Goal: Information Seeking & Learning: Find specific fact

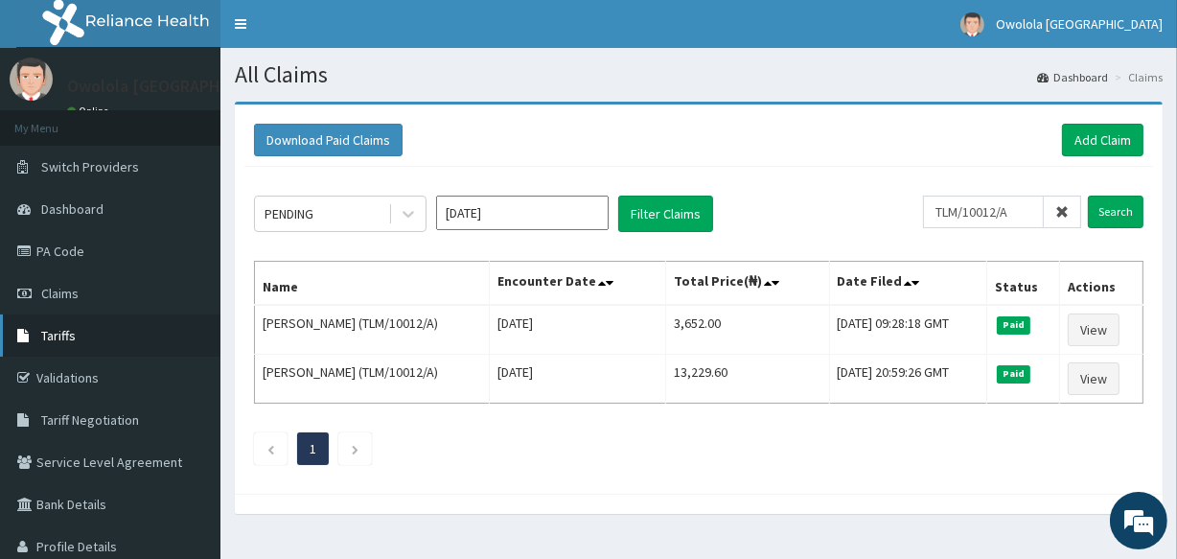
click at [101, 327] on link "Tariffs" at bounding box center [110, 335] width 220 height 42
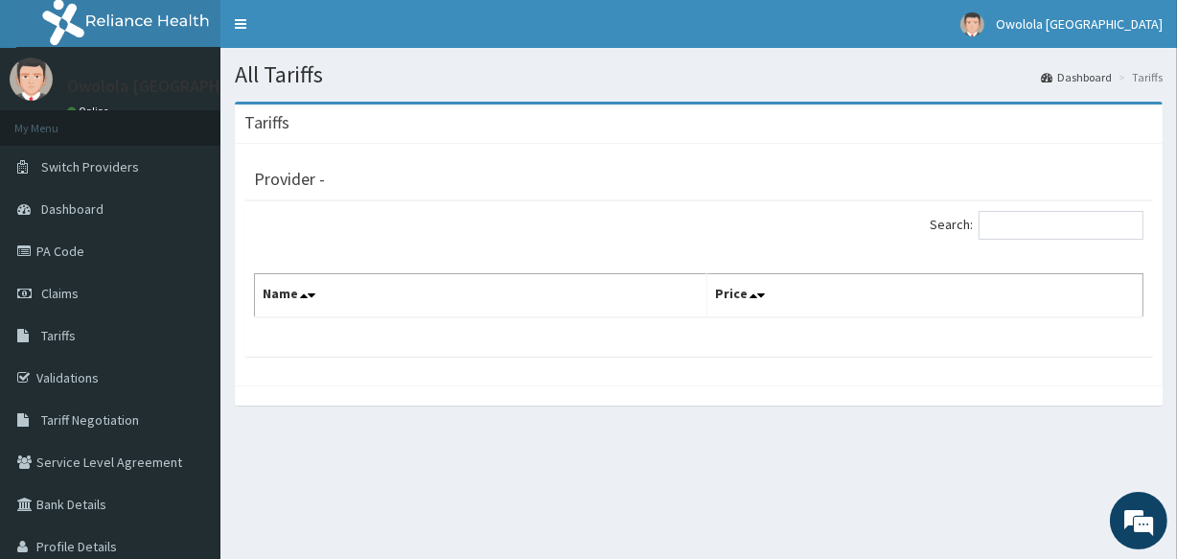
click at [284, 275] on th "Name" at bounding box center [481, 296] width 452 height 44
click at [90, 387] on link "Validations" at bounding box center [110, 378] width 220 height 42
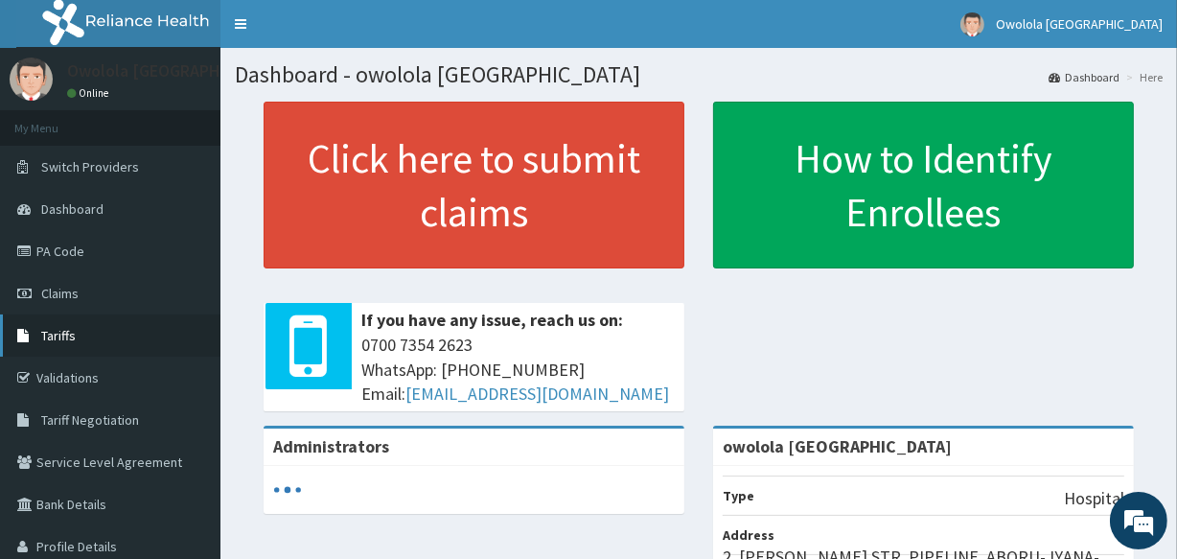
click at [93, 338] on link "Tariffs" at bounding box center [110, 335] width 220 height 42
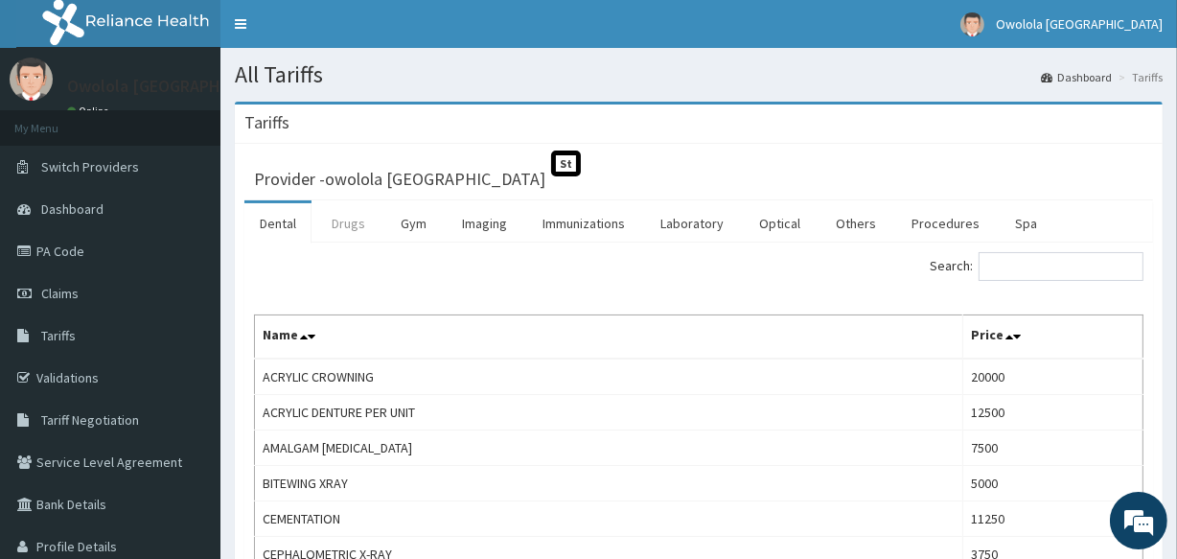
click at [358, 219] on link "Drugs" at bounding box center [348, 223] width 64 height 40
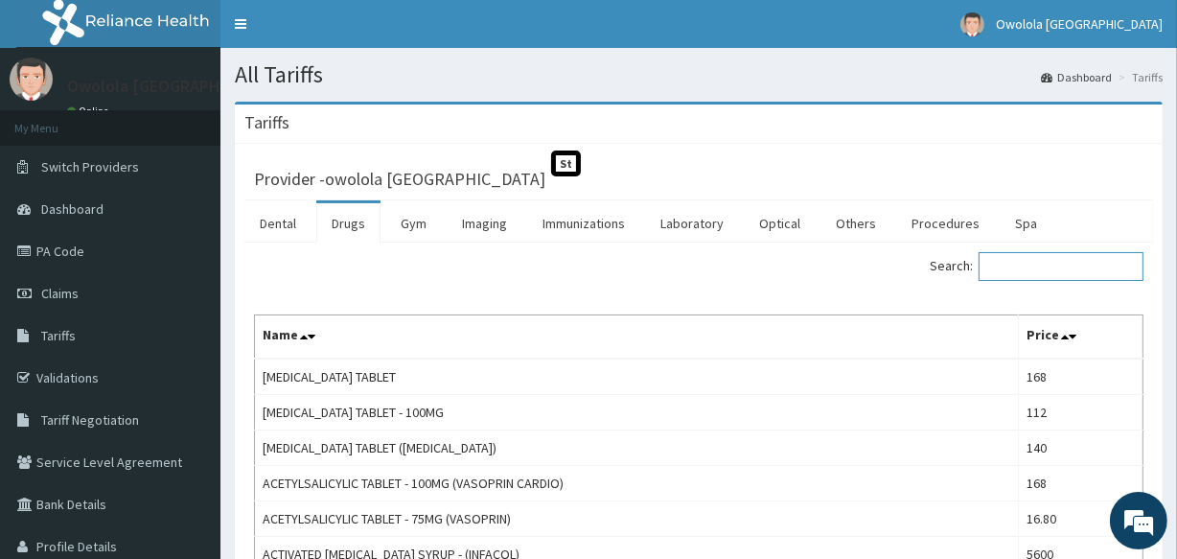
click at [1063, 260] on input "Search:" at bounding box center [1061, 266] width 165 height 29
click at [1038, 266] on input "Search:" at bounding box center [1061, 266] width 165 height 29
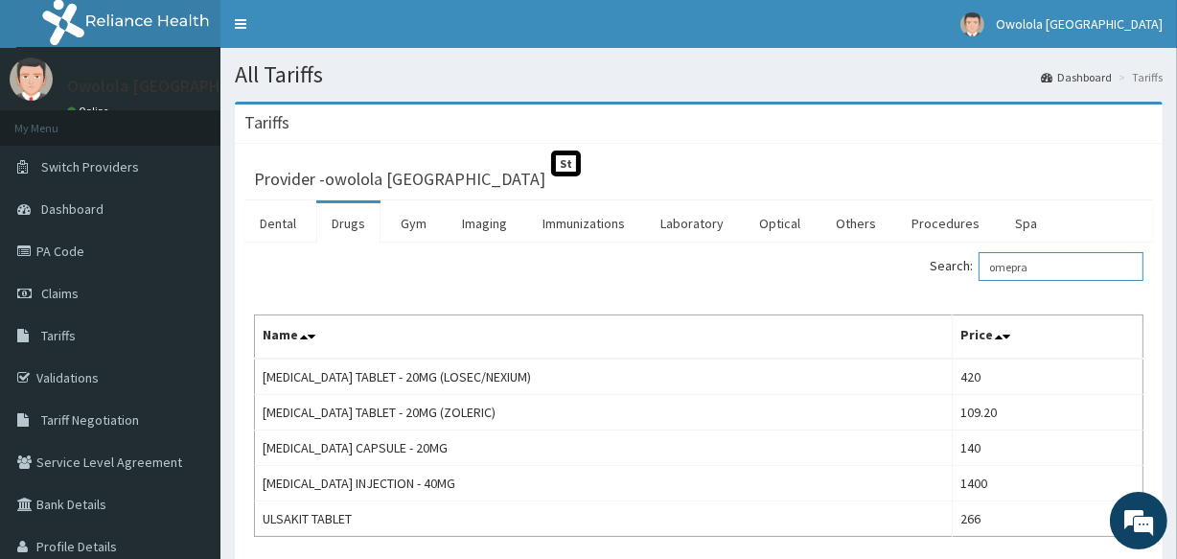
drag, startPoint x: 1051, startPoint y: 263, endPoint x: 938, endPoint y: 292, distance: 116.9
click at [938, 292] on div "Search: omepra Name Price ESOMEPRAZOLE TABLET - 20MG (LOSEC/NEXIUM) 420 ESOMEPR…" at bounding box center [698, 394] width 889 height 285
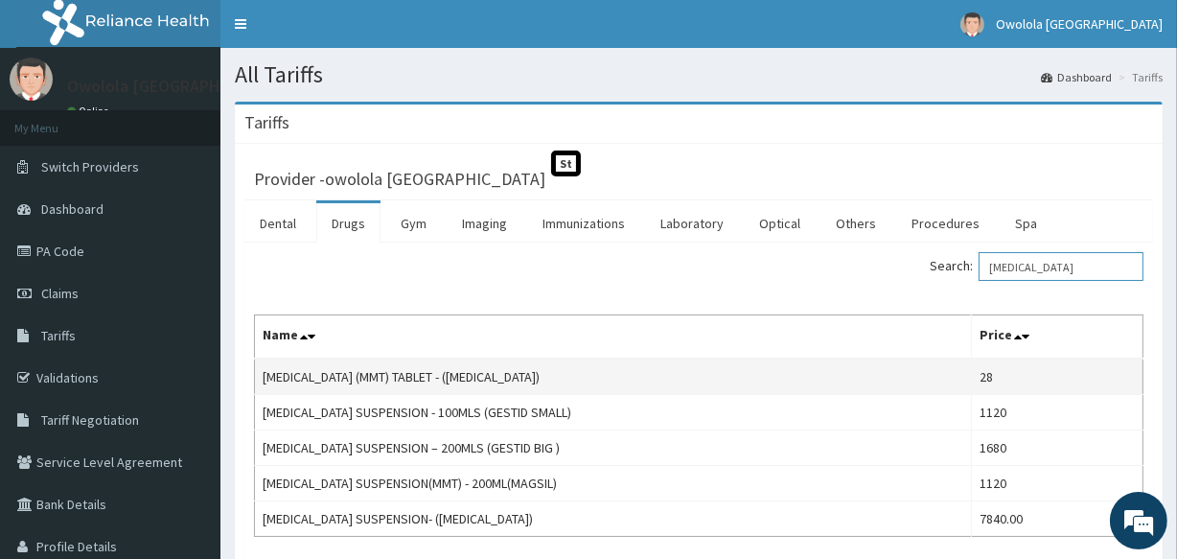
scroll to position [86, 0]
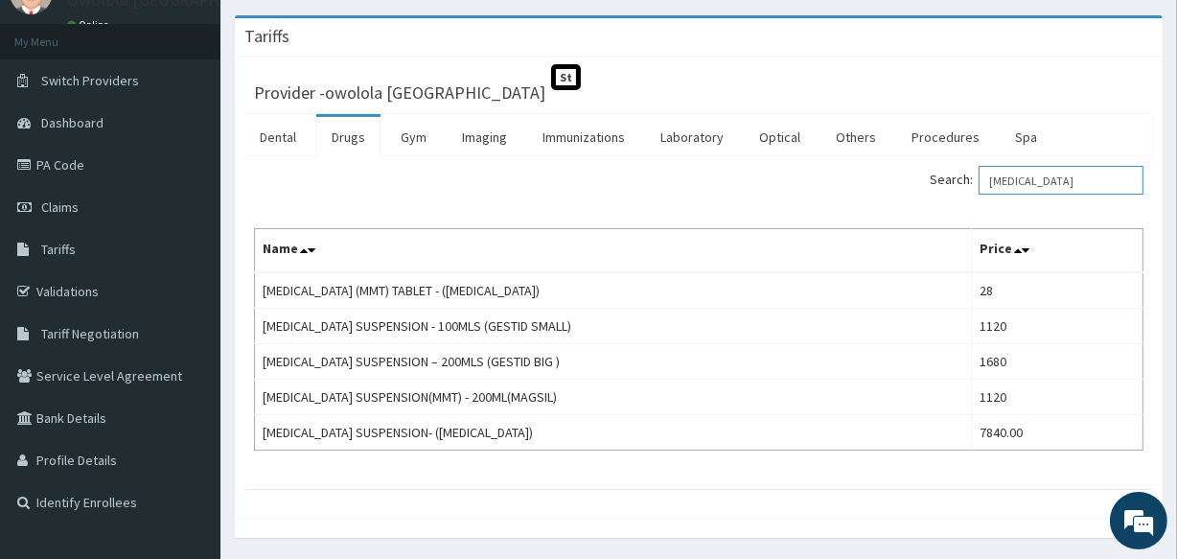
drag, startPoint x: 1065, startPoint y: 167, endPoint x: 967, endPoint y: 185, distance: 99.4
click at [967, 185] on label "Search: antacid" at bounding box center [1037, 180] width 214 height 29
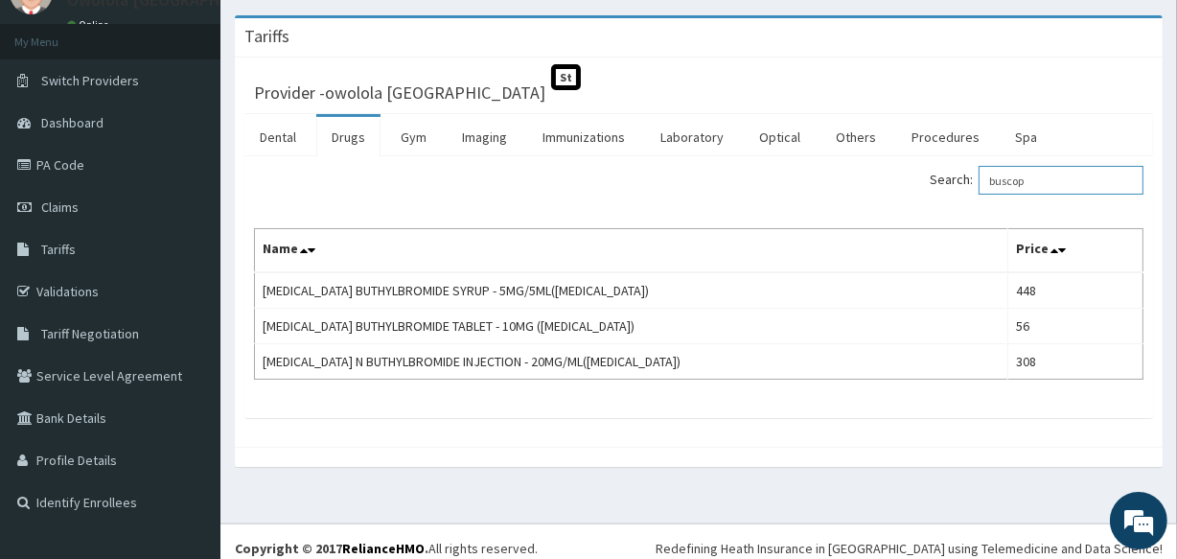
drag, startPoint x: 1057, startPoint y: 171, endPoint x: 978, endPoint y: 192, distance: 82.3
click at [978, 192] on label "Search: buscop" at bounding box center [1037, 180] width 214 height 29
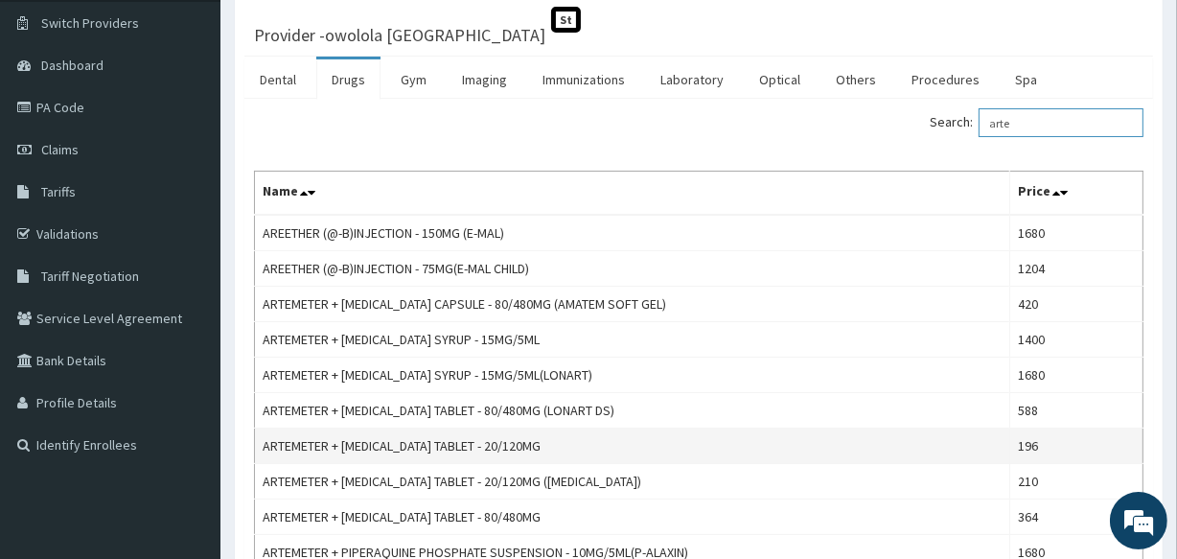
scroll to position [173, 0]
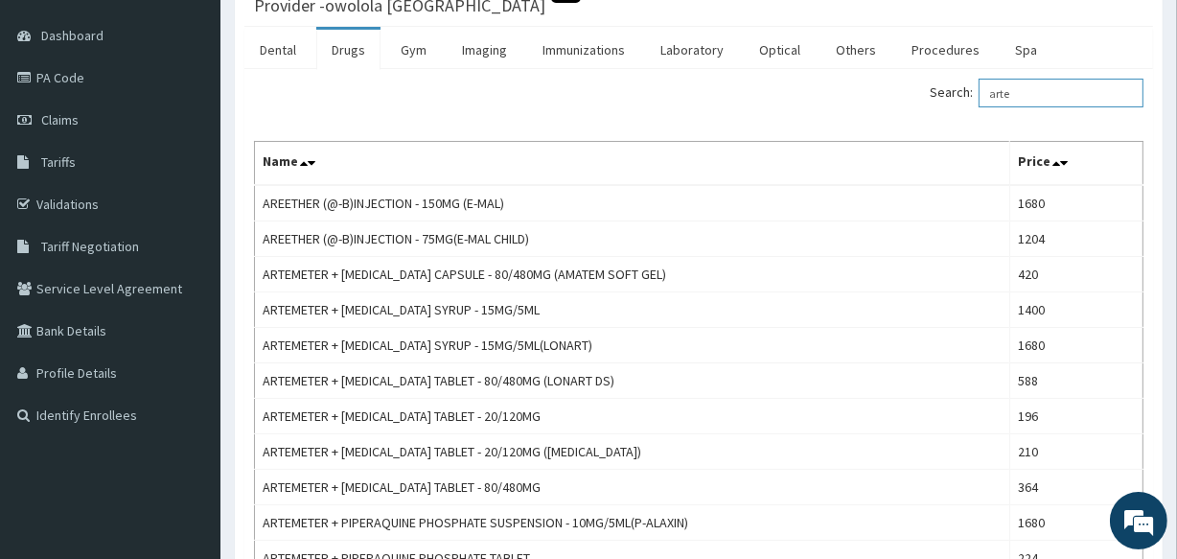
drag, startPoint x: 1059, startPoint y: 98, endPoint x: 936, endPoint y: 117, distance: 124.2
click at [957, 109] on div "Search: arte" at bounding box center [928, 96] width 430 height 34
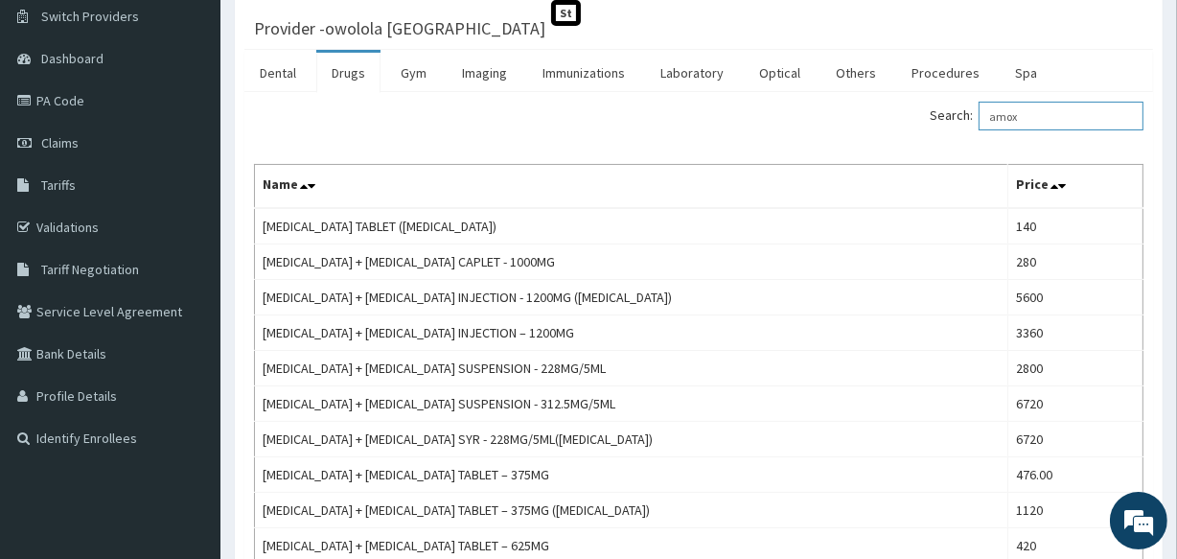
scroll to position [0, 0]
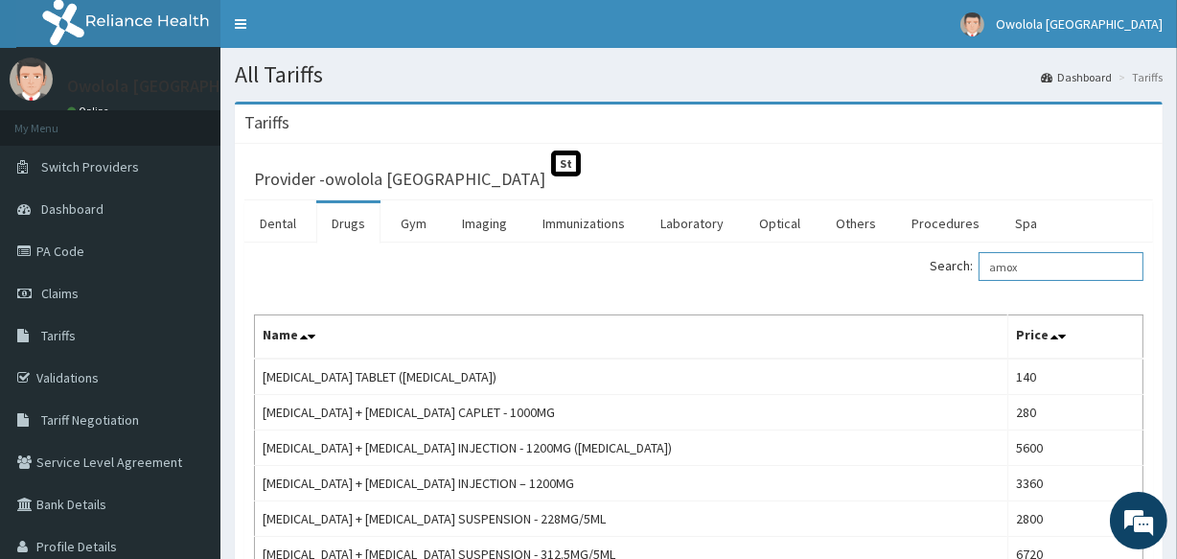
drag, startPoint x: 1052, startPoint y: 276, endPoint x: 977, endPoint y: 273, distance: 75.8
click at [977, 273] on label "Search: amox" at bounding box center [1037, 266] width 214 height 29
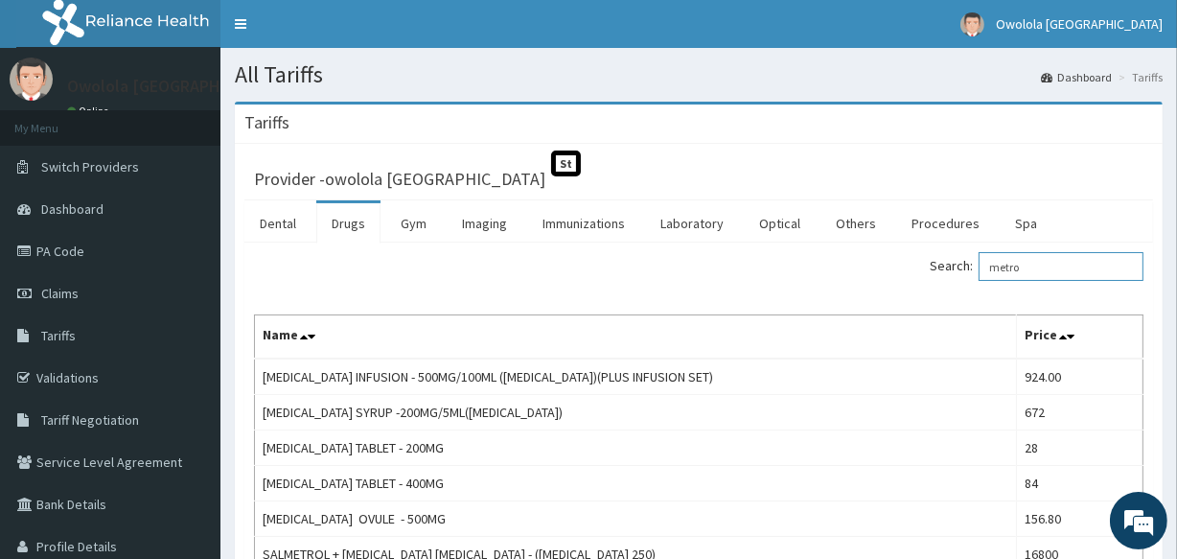
drag, startPoint x: 1039, startPoint y: 266, endPoint x: 961, endPoint y: 279, distance: 78.8
click at [961, 279] on label "Search: metro" at bounding box center [1037, 266] width 214 height 29
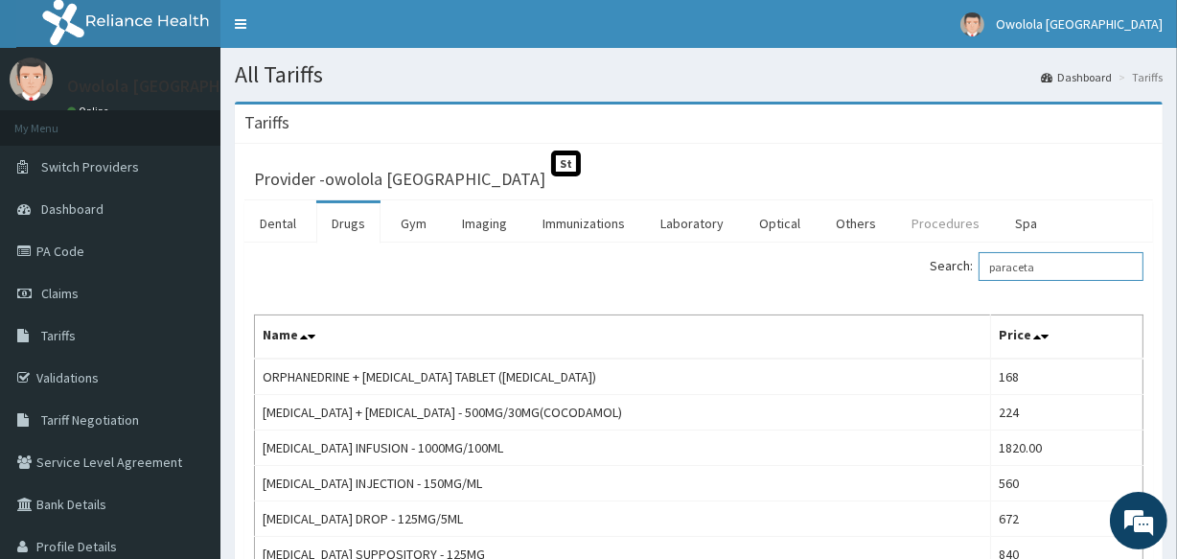
type input "paraceta"
click at [919, 225] on link "Procedures" at bounding box center [945, 223] width 99 height 40
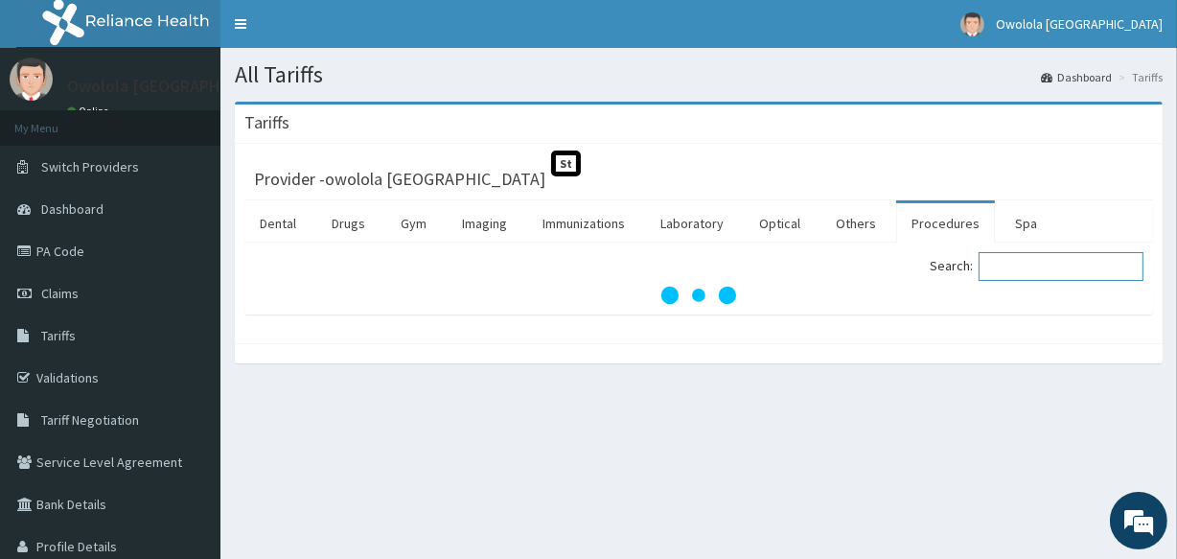
click at [1035, 272] on input "Search:" at bounding box center [1061, 266] width 165 height 29
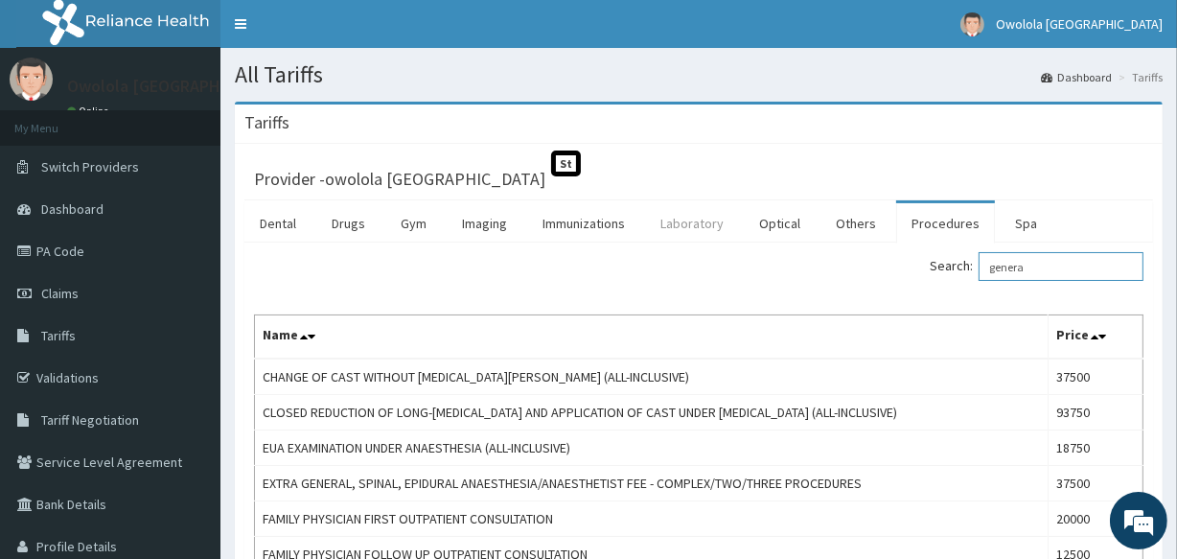
type input "genera"
click at [678, 227] on link "Laboratory" at bounding box center [692, 223] width 94 height 40
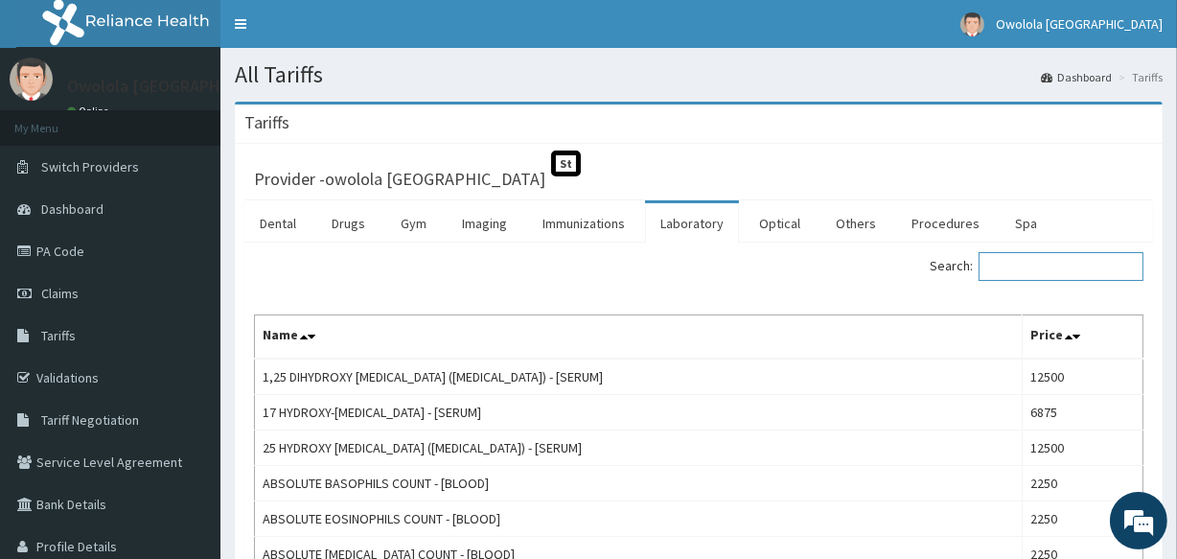
click at [1037, 269] on input "Search:" at bounding box center [1061, 266] width 165 height 29
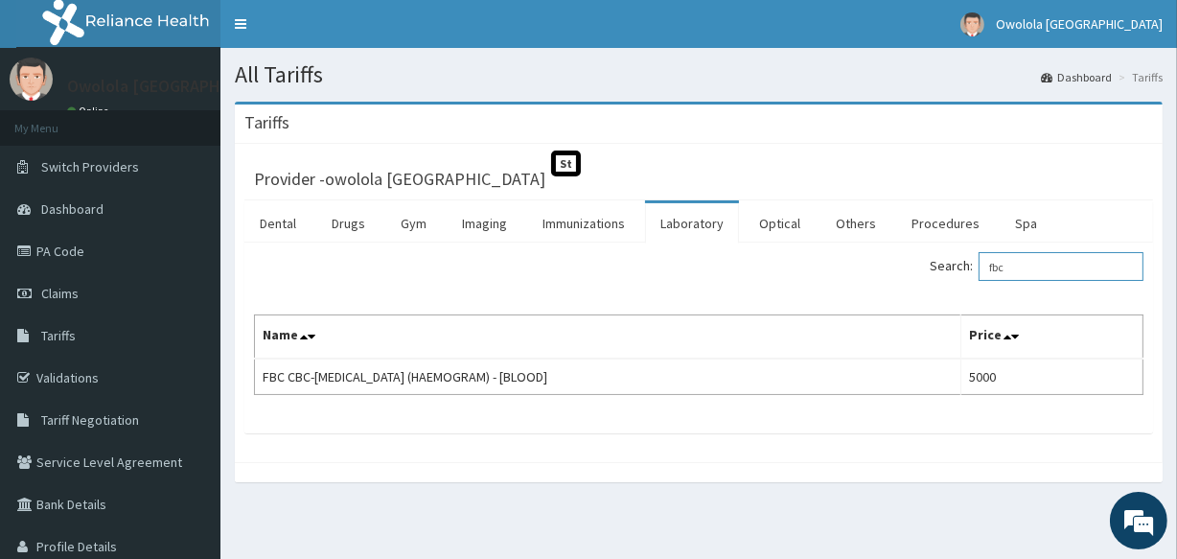
drag, startPoint x: 1025, startPoint y: 269, endPoint x: 976, endPoint y: 274, distance: 49.1
click at [976, 274] on label "Search: fbc" at bounding box center [1037, 266] width 214 height 29
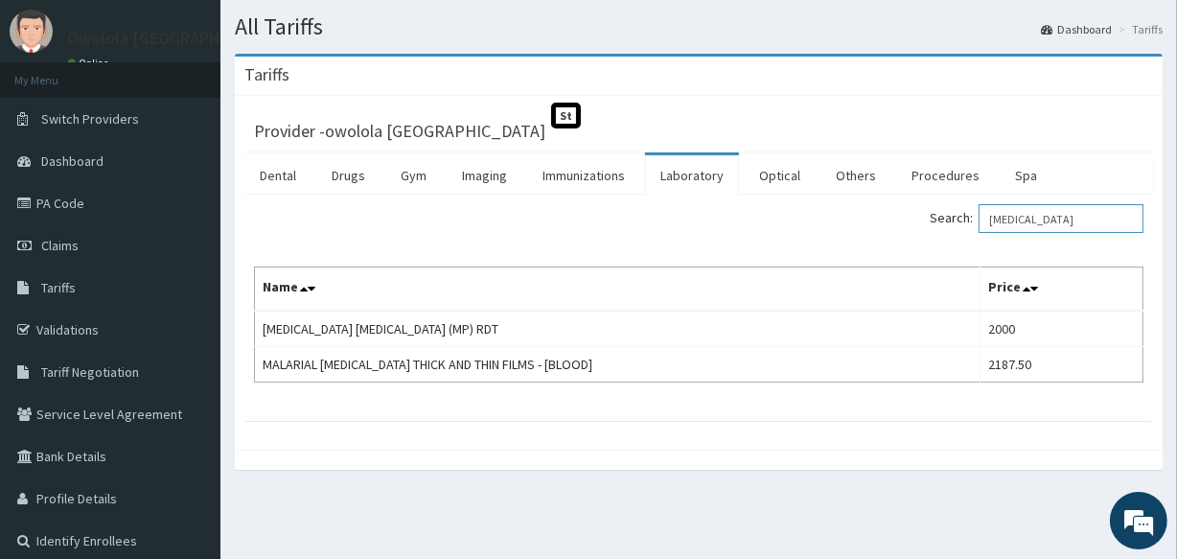
scroll to position [86, 0]
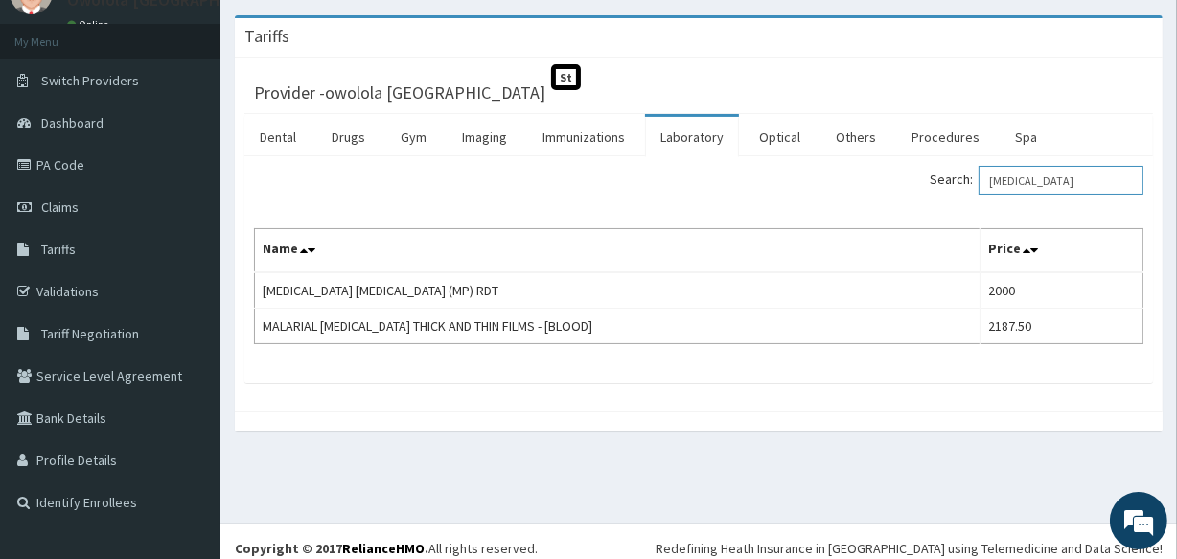
drag, startPoint x: 1056, startPoint y: 181, endPoint x: 989, endPoint y: 205, distance: 71.2
click at [989, 205] on div "Search: malaria Name Price MALARIA PARASITE (MP) RDT 2000 MALARIAL PARASITE THI…" at bounding box center [698, 255] width 889 height 178
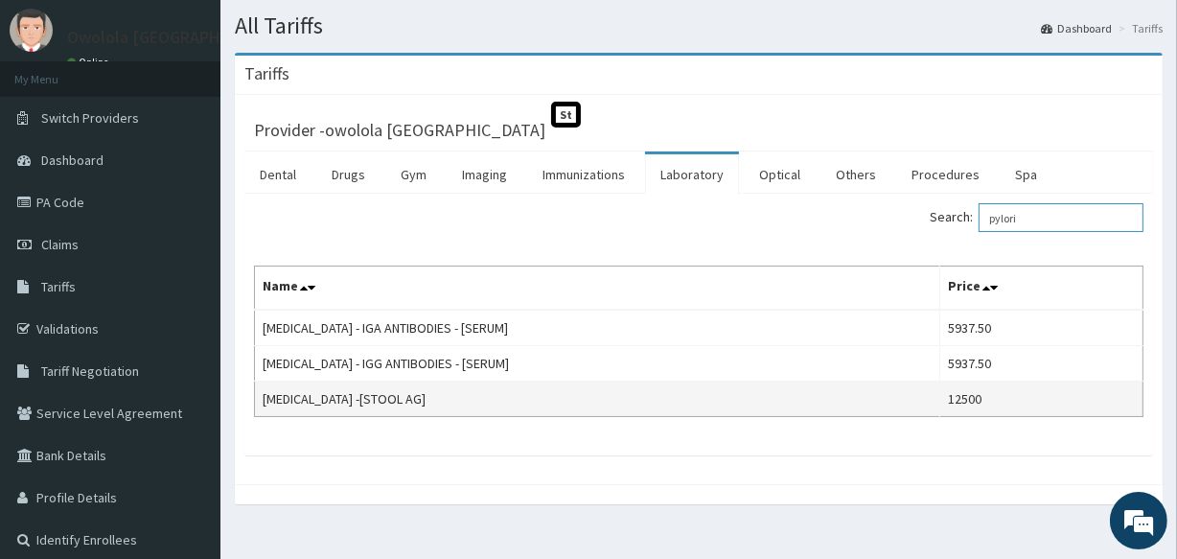
scroll to position [0, 0]
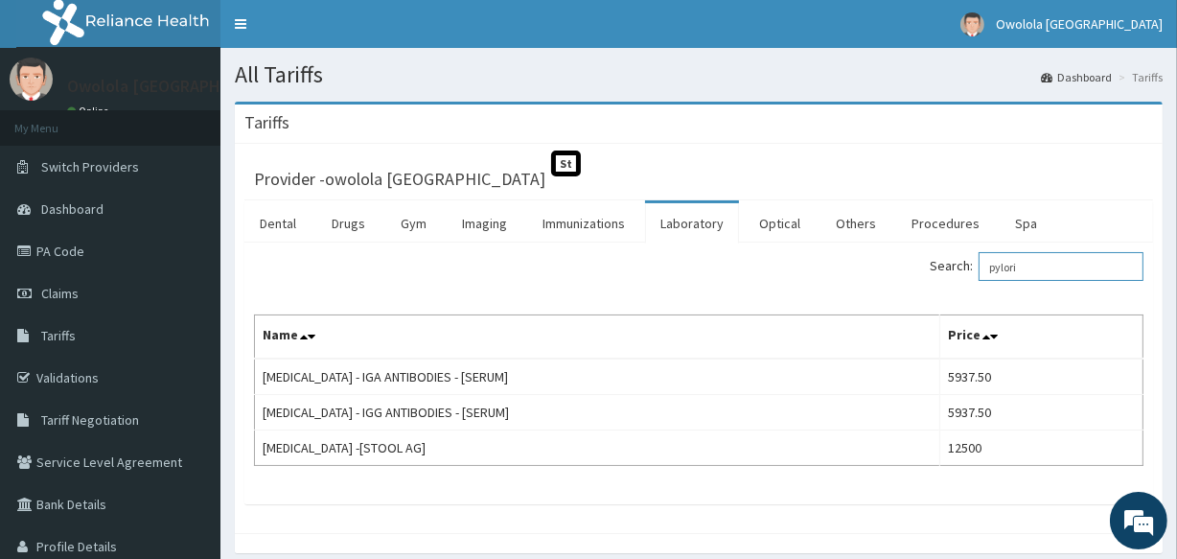
type input "pylori"
